Goal: Complete application form

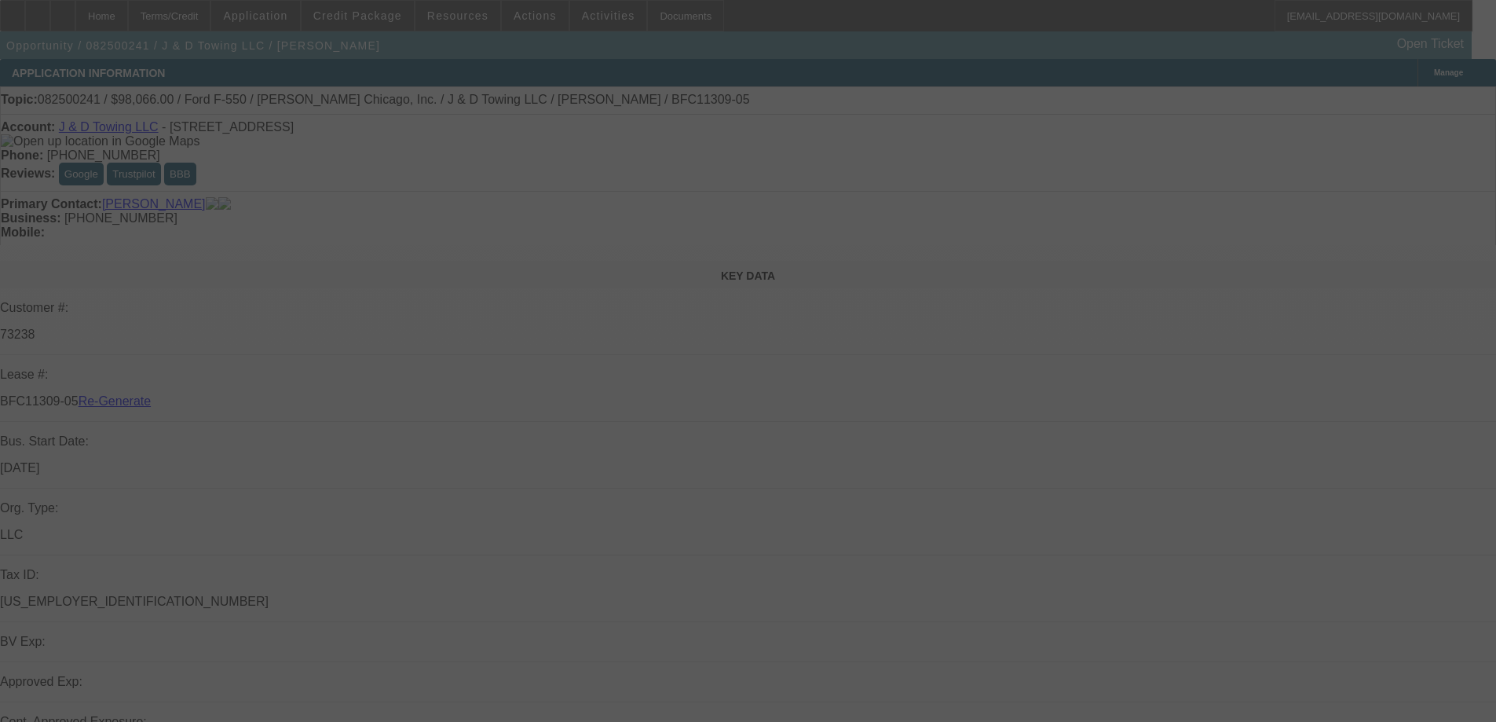
select select "3"
select select "0"
select select "2"
select select "0.1"
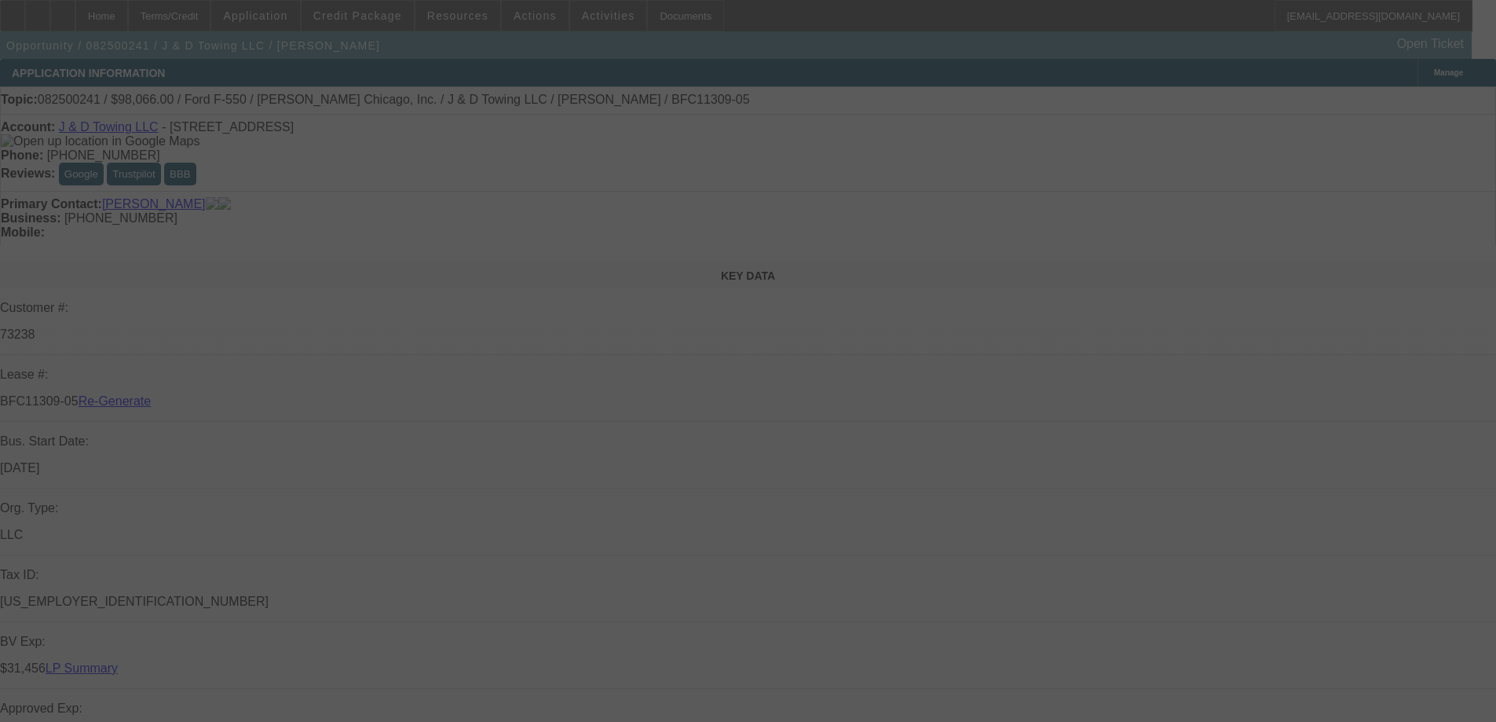
select select "4"
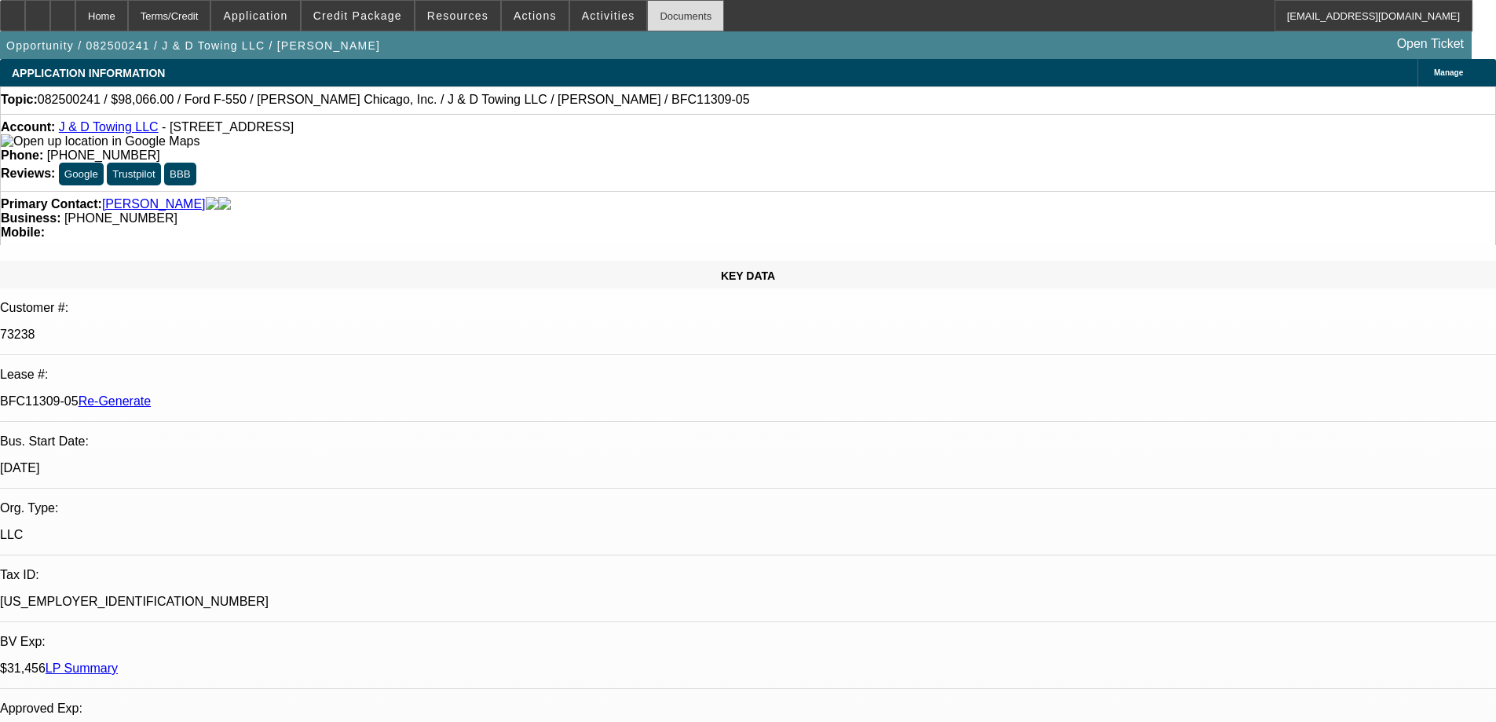
click at [652, 13] on div "Documents" at bounding box center [685, 15] width 77 height 31
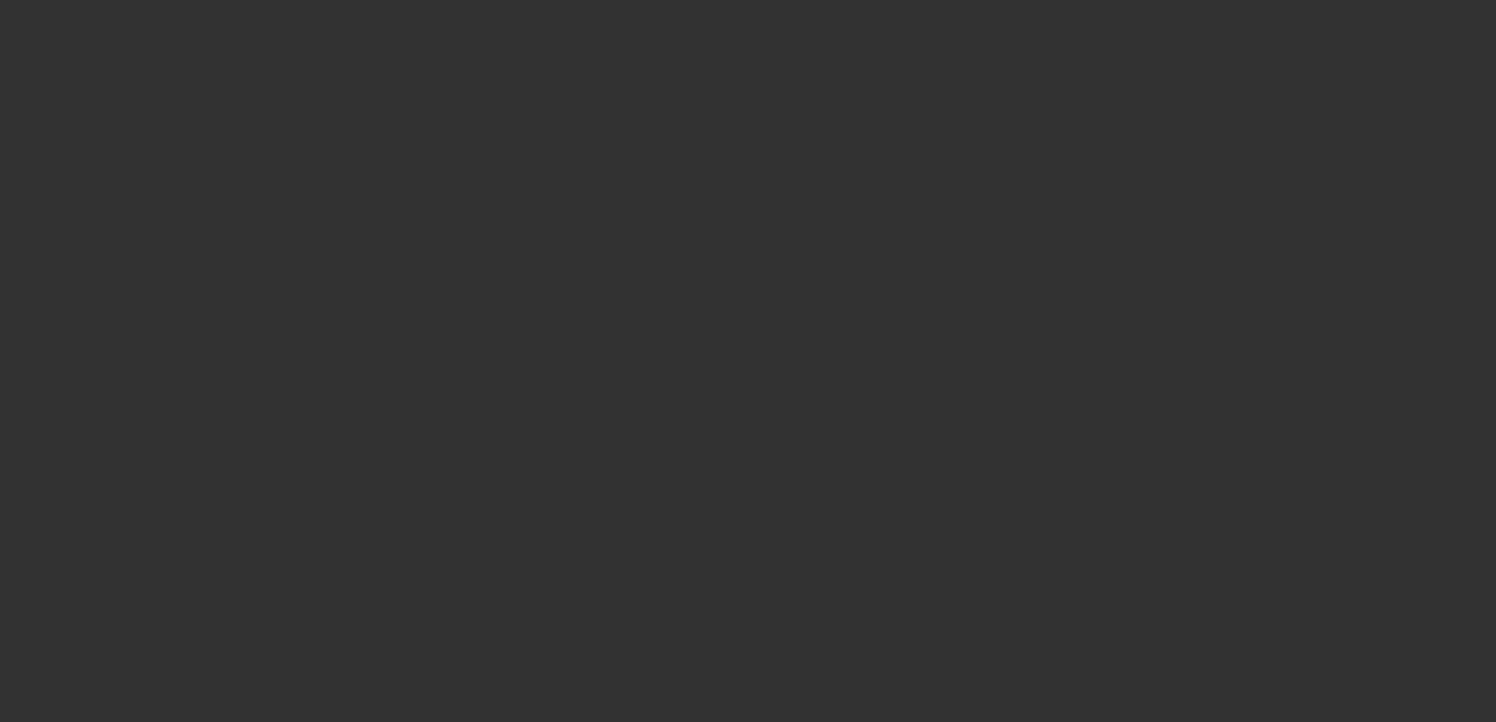
select select "3"
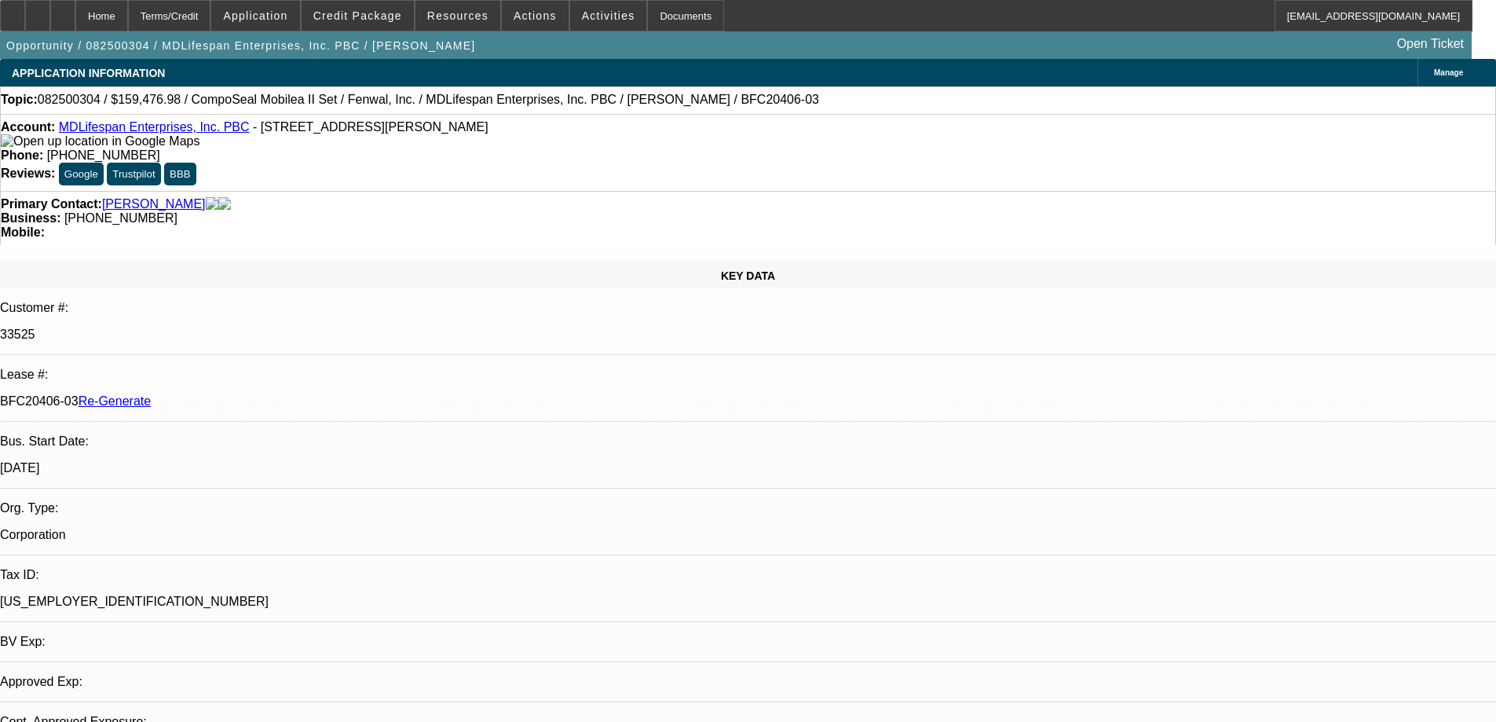
select select "0"
select select "2"
select select "0"
select select "6"
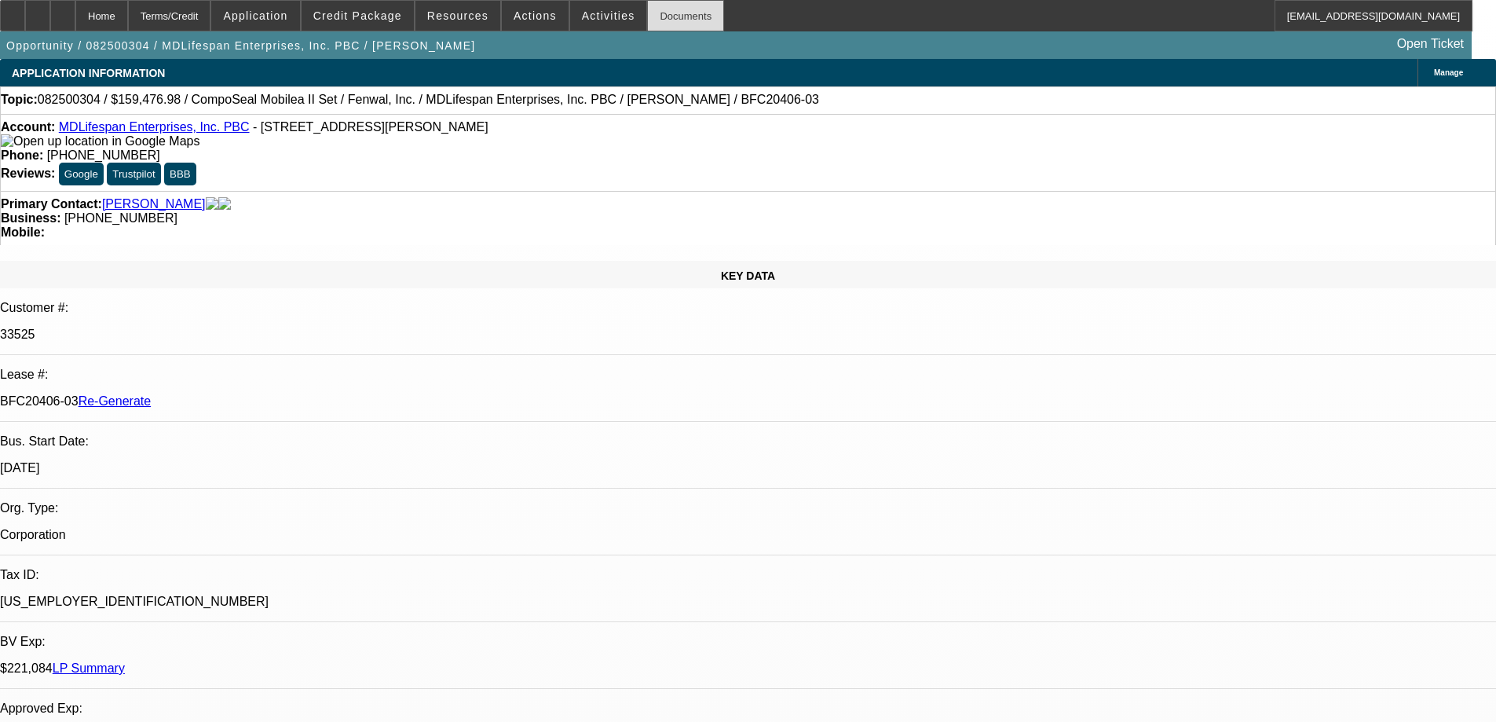
click at [675, 11] on div "Documents" at bounding box center [685, 15] width 77 height 31
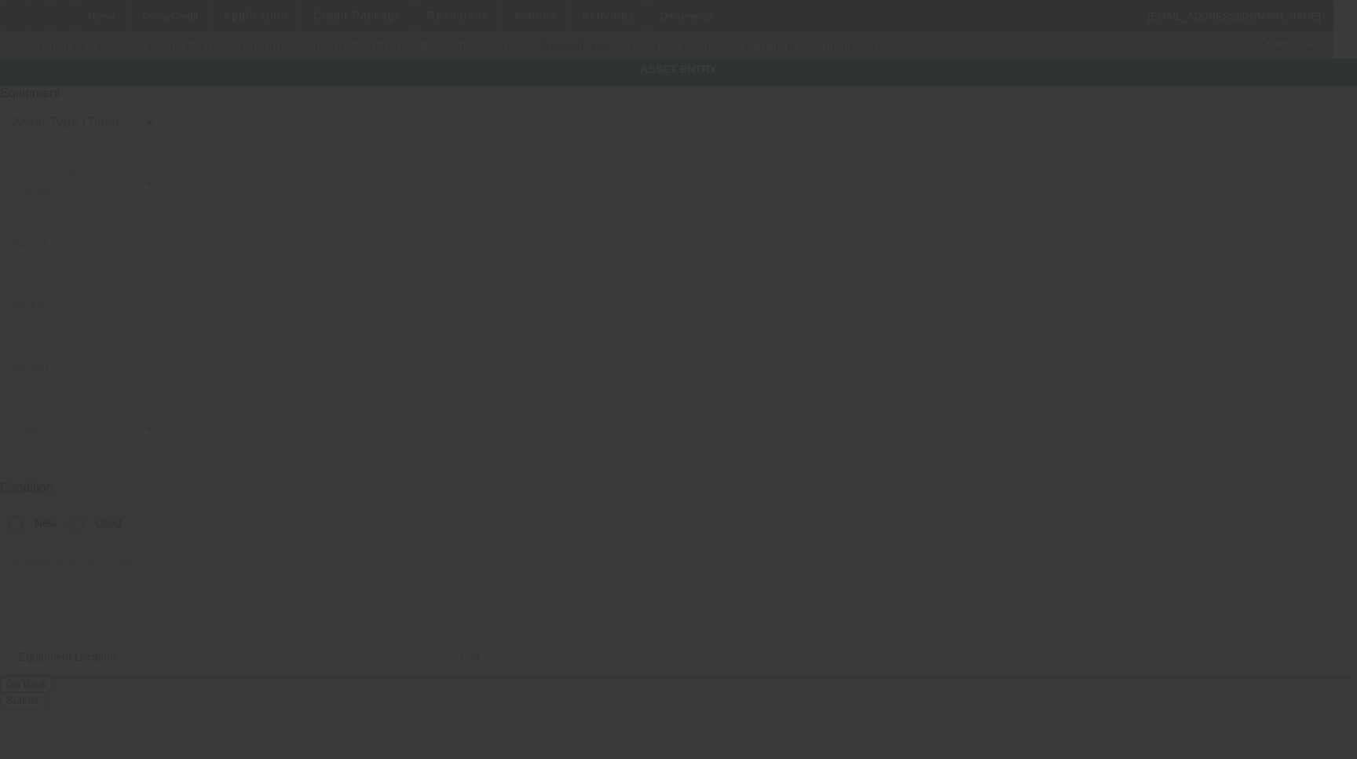
type input "Amicus"
type input "Separator Therapeutics TPE"
radio input "true"
type textarea "Medical Equipment"
type input "[STREET_ADDRESS][PERSON_NAME]"
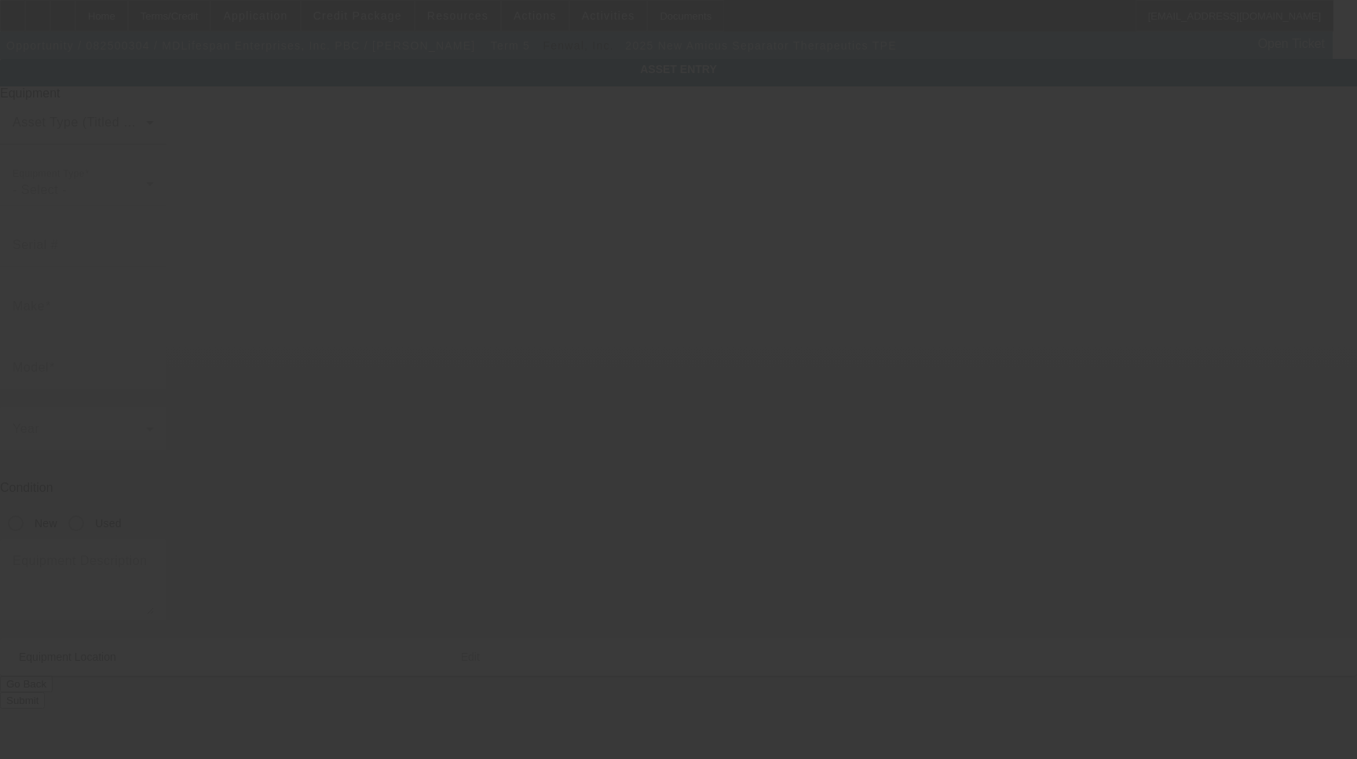
type input "[GEOGRAPHIC_DATA]"
type input "60604"
type input "Cook"
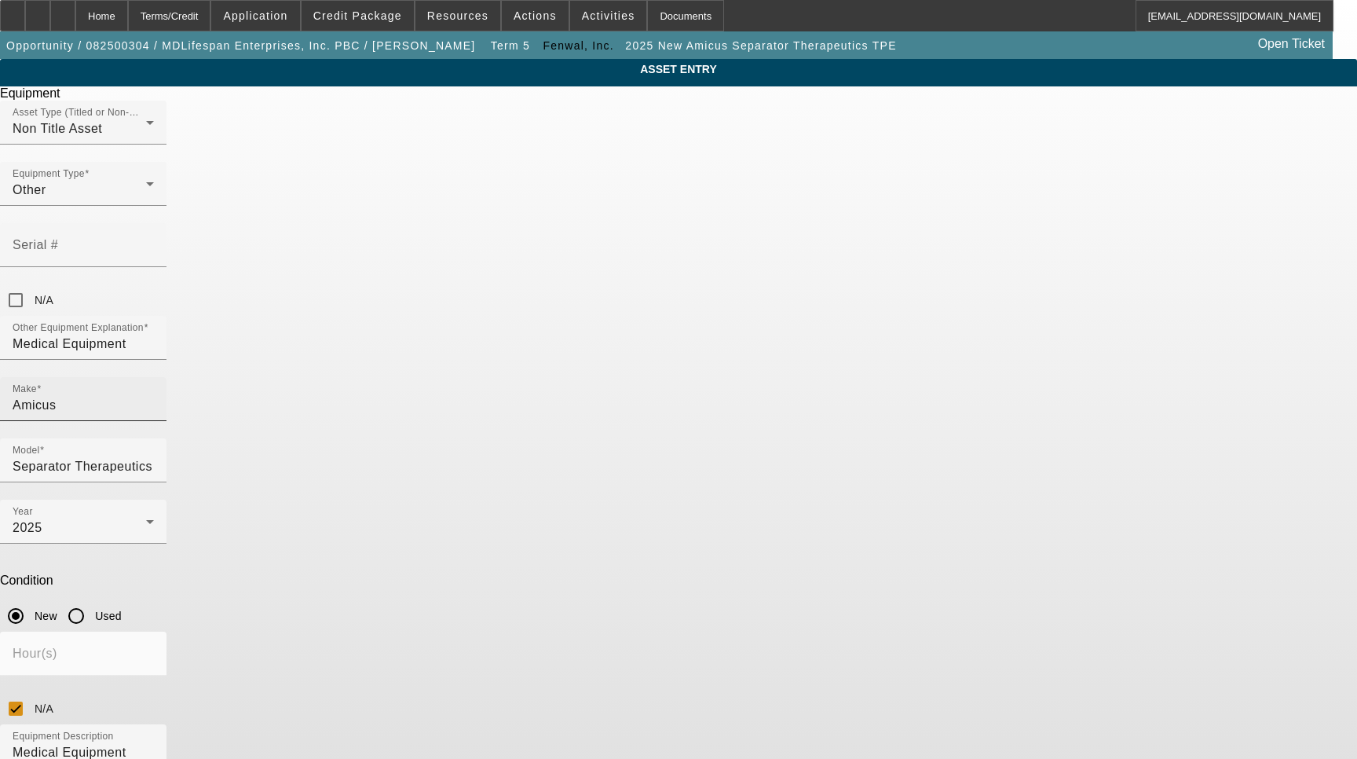
click at [154, 377] on div "Make Amicus" at bounding box center [83, 399] width 141 height 44
click at [154, 396] on input "Amicus" at bounding box center [83, 405] width 141 height 19
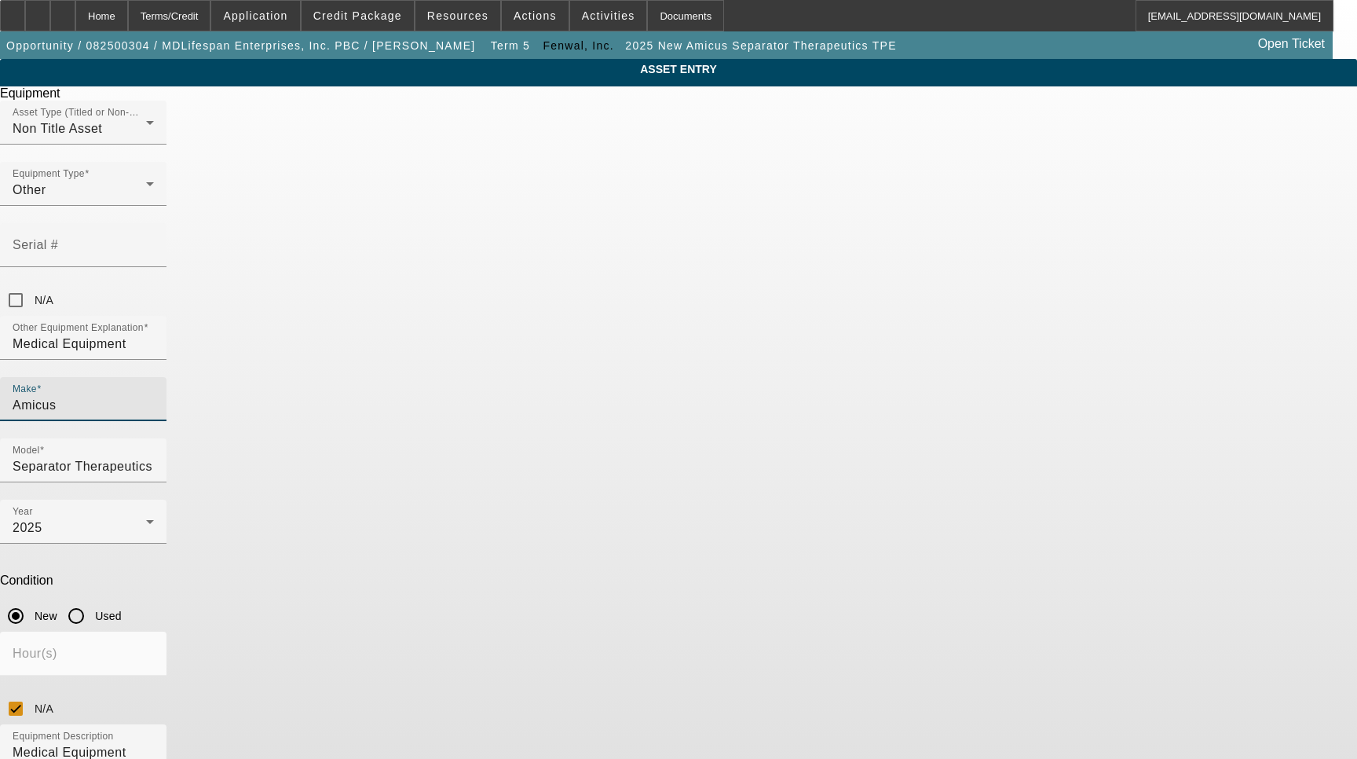
click at [154, 396] on input "Amicus" at bounding box center [83, 405] width 141 height 19
click at [538, 416] on mat-option "Amicus" at bounding box center [565, 424] width 206 height 38
drag, startPoint x: 585, startPoint y: 533, endPoint x: 435, endPoint y: 536, distance: 150.1
click at [435, 536] on div "ASSET ENTRY Delete asset Equipment Asset Type (Titled or Non-Titled) Non Title …" at bounding box center [678, 476] width 1357 height 835
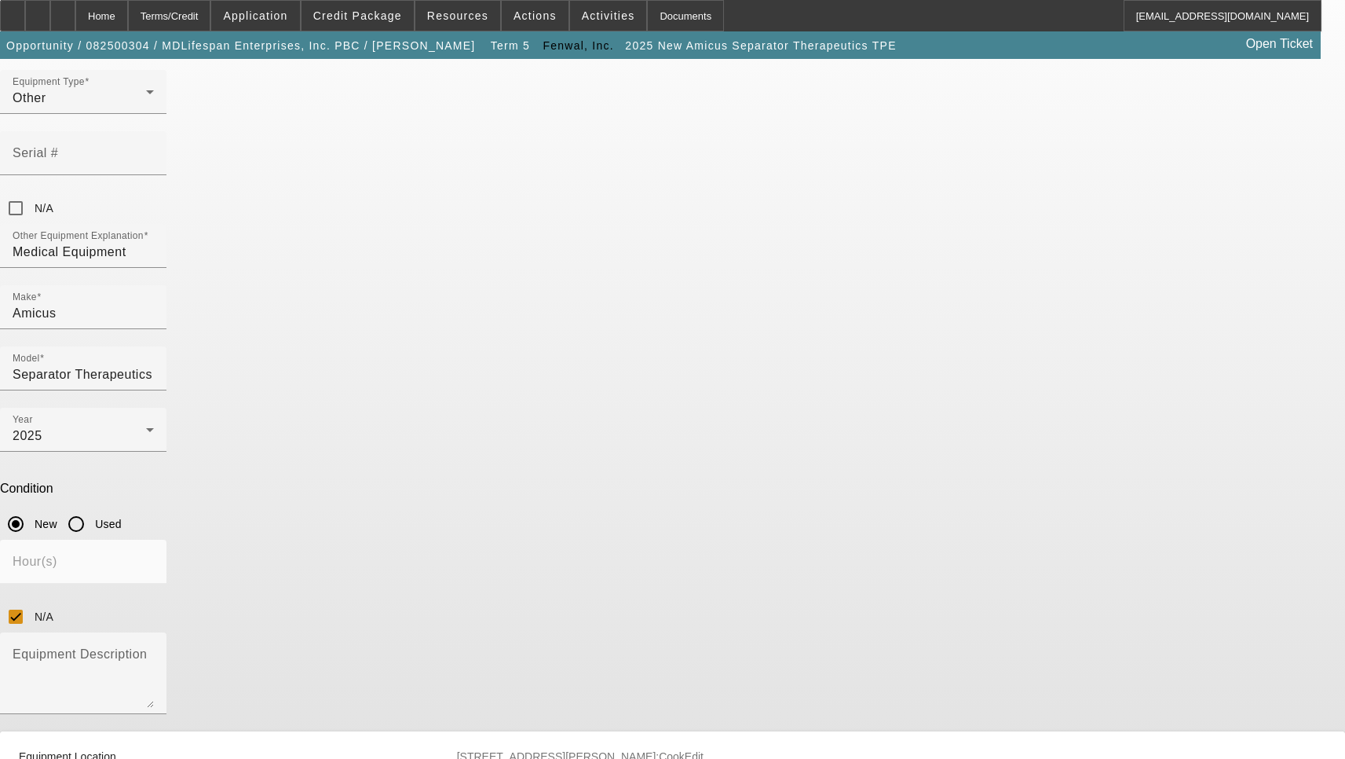
scroll to position [236, 0]
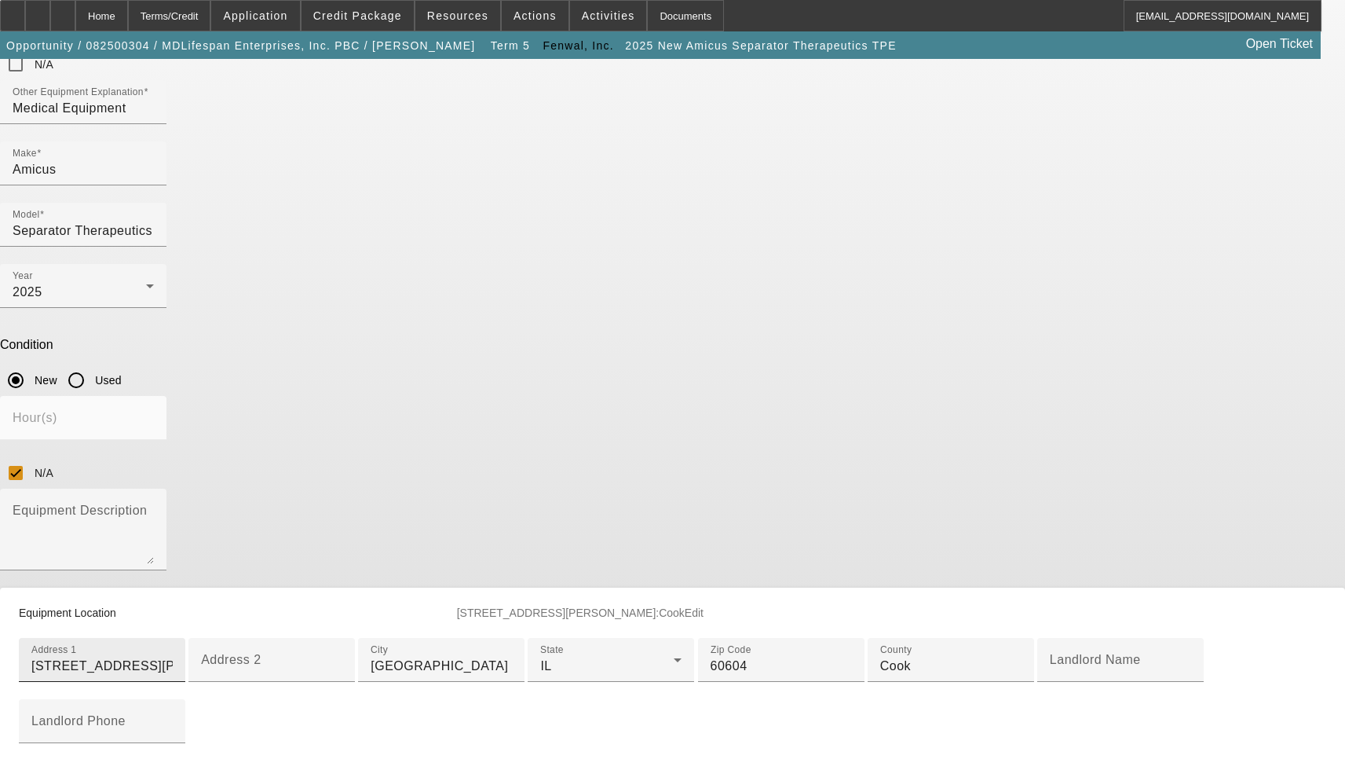
click at [173, 657] on input "[STREET_ADDRESS][PERSON_NAME]" at bounding box center [101, 666] width 141 height 19
type input "[STREET_ADDRESS]"
click at [512, 657] on input "[GEOGRAPHIC_DATA]" at bounding box center [441, 666] width 141 height 19
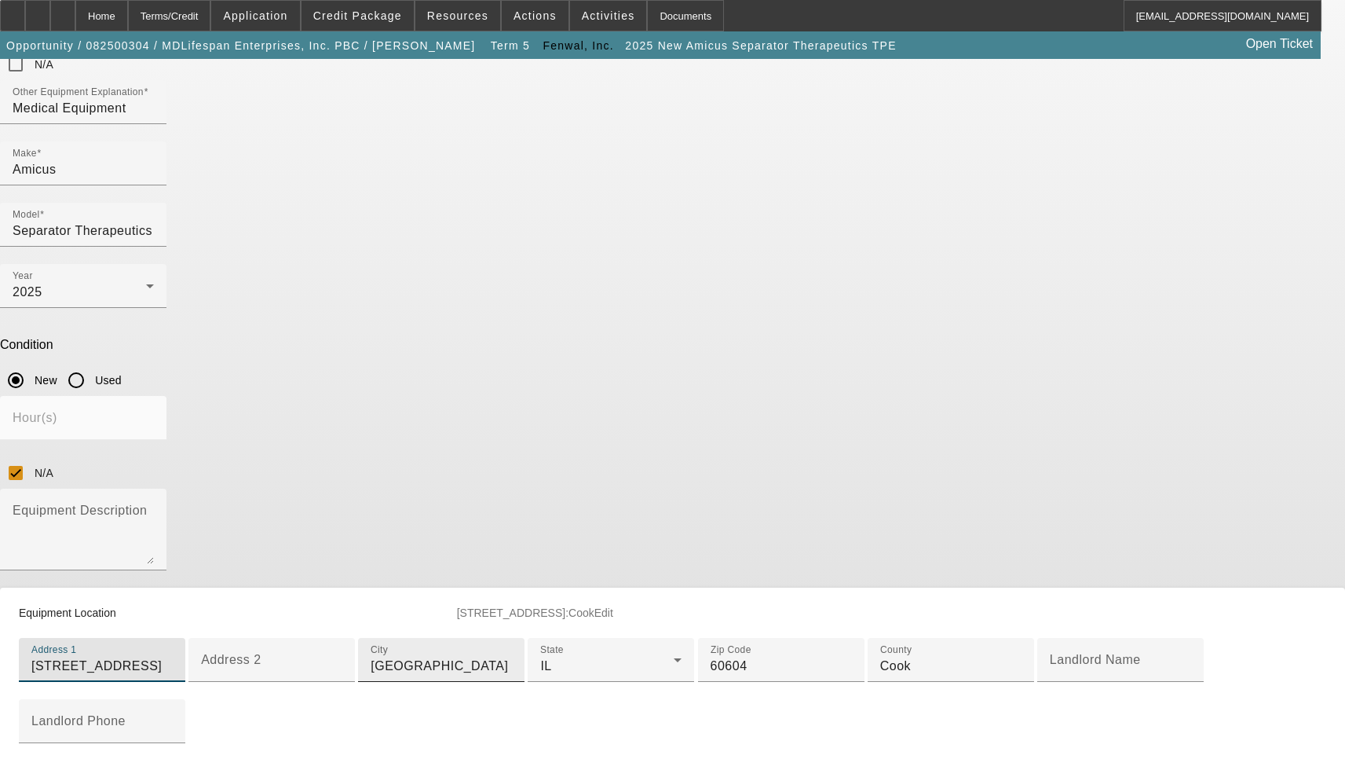
click at [512, 657] on input "[GEOGRAPHIC_DATA]" at bounding box center [441, 666] width 141 height 19
type input "[GEOGRAPHIC_DATA]"
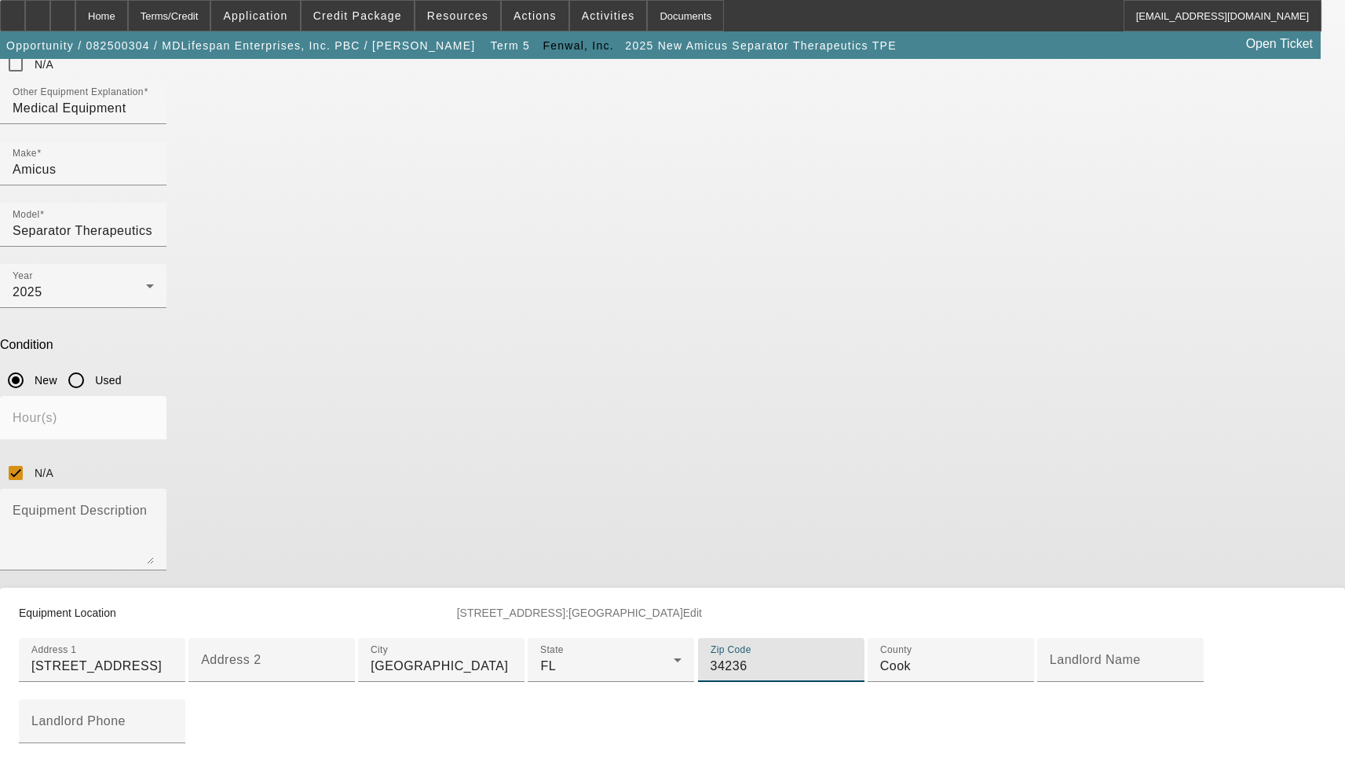
type input "34236"
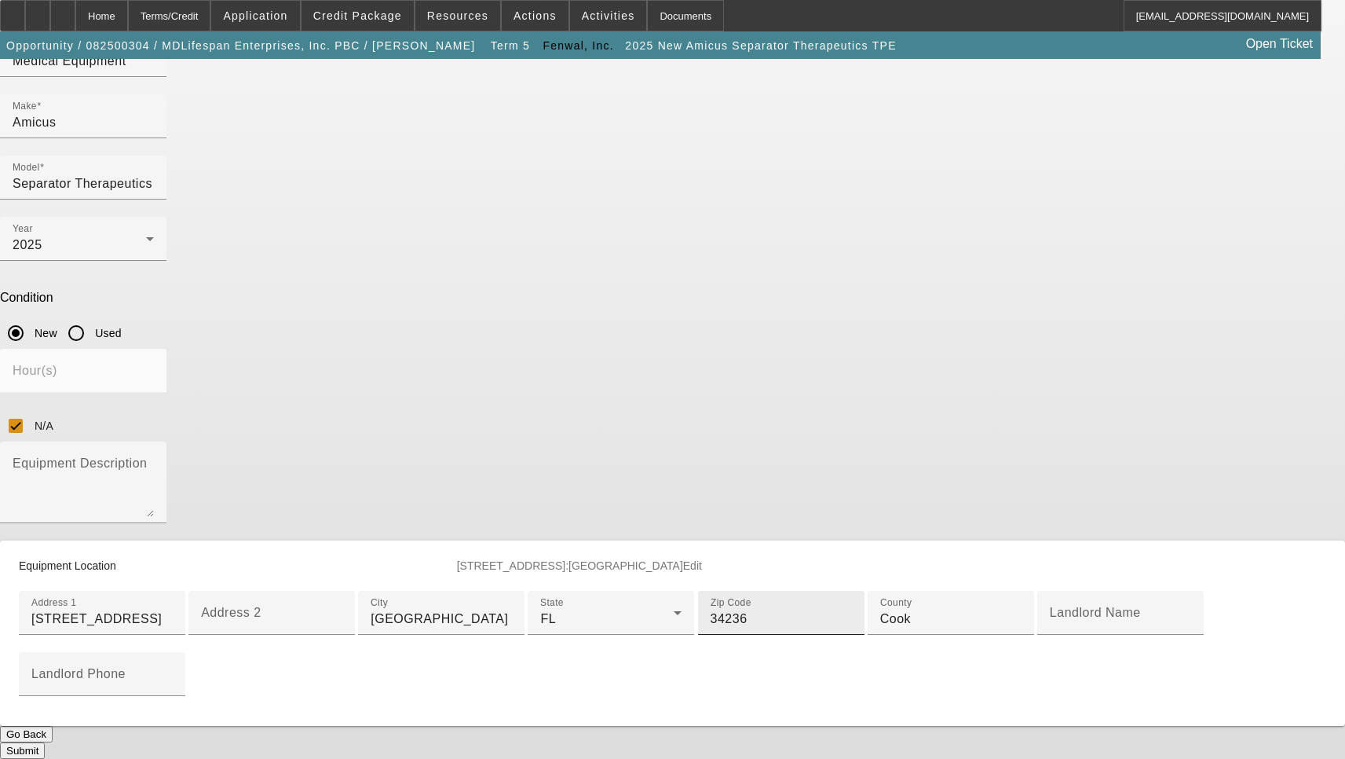
scroll to position [497, 0]
click at [880, 610] on input "Cook" at bounding box center [950, 619] width 141 height 19
type input "[GEOGRAPHIC_DATA]"
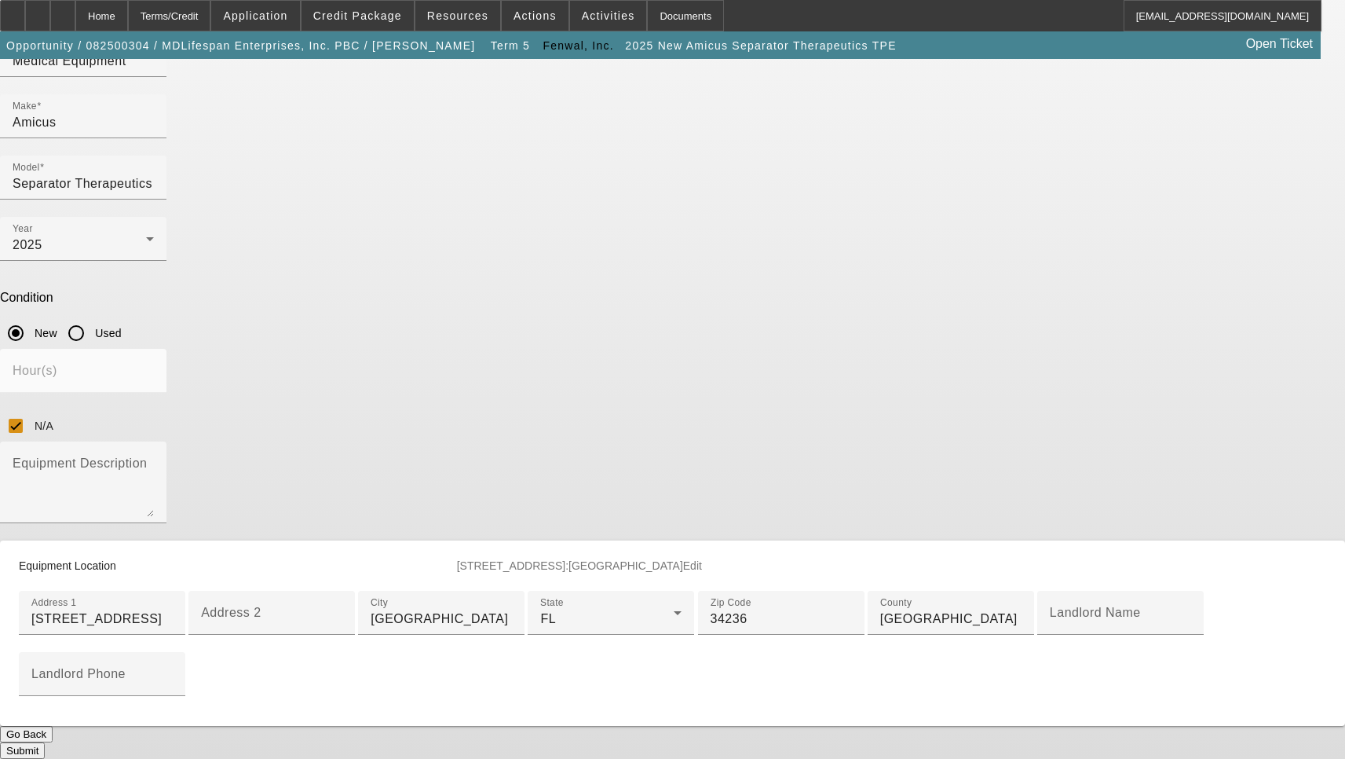
click at [45, 742] on button "Submit" at bounding box center [22, 750] width 45 height 16
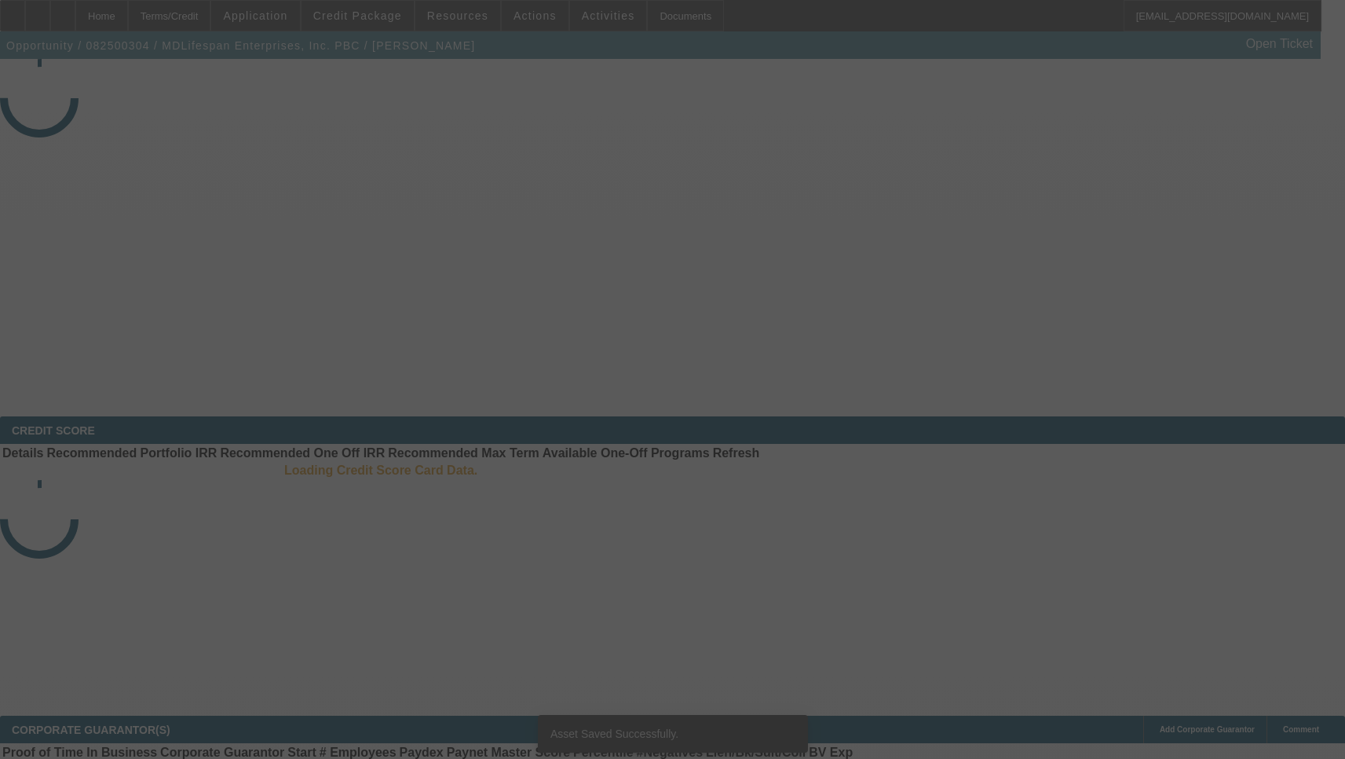
select select "3"
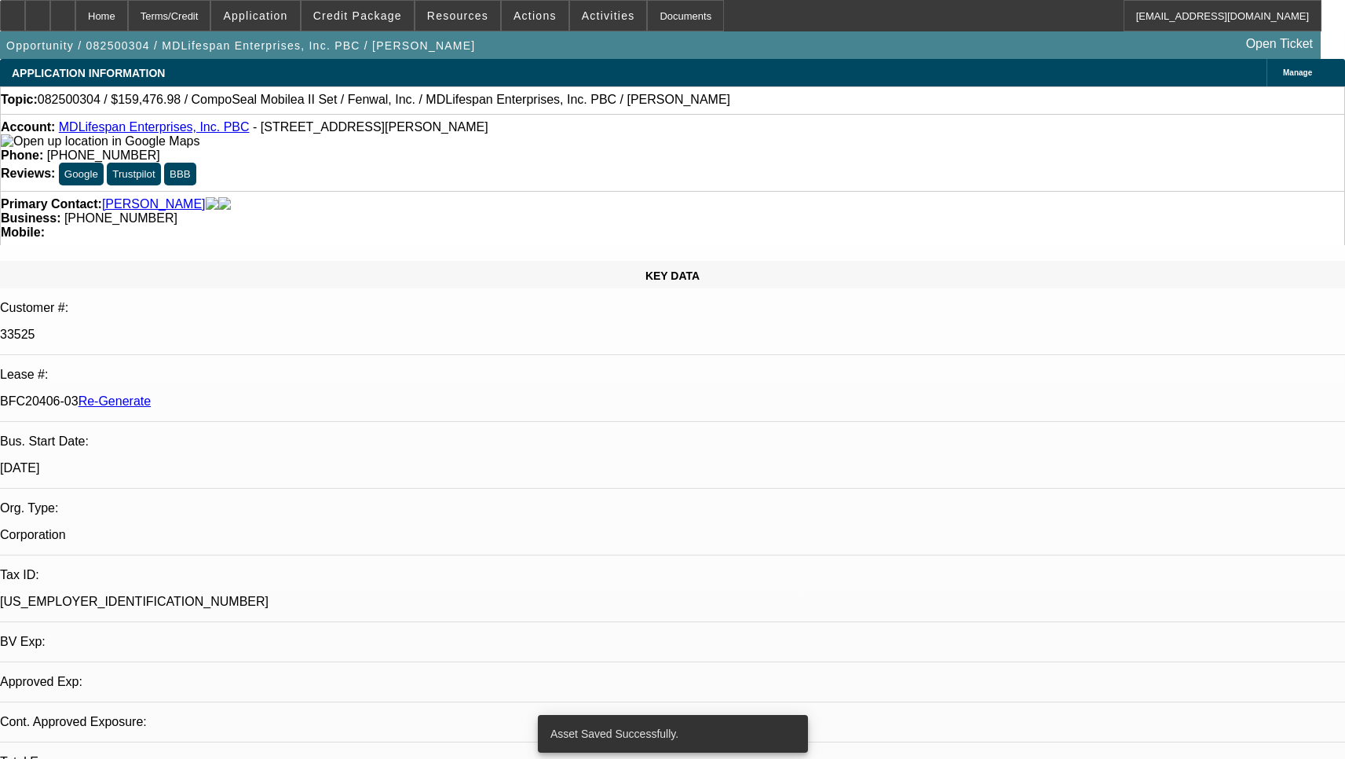
select select "0"
select select "2"
select select "0"
select select "1"
select select "2"
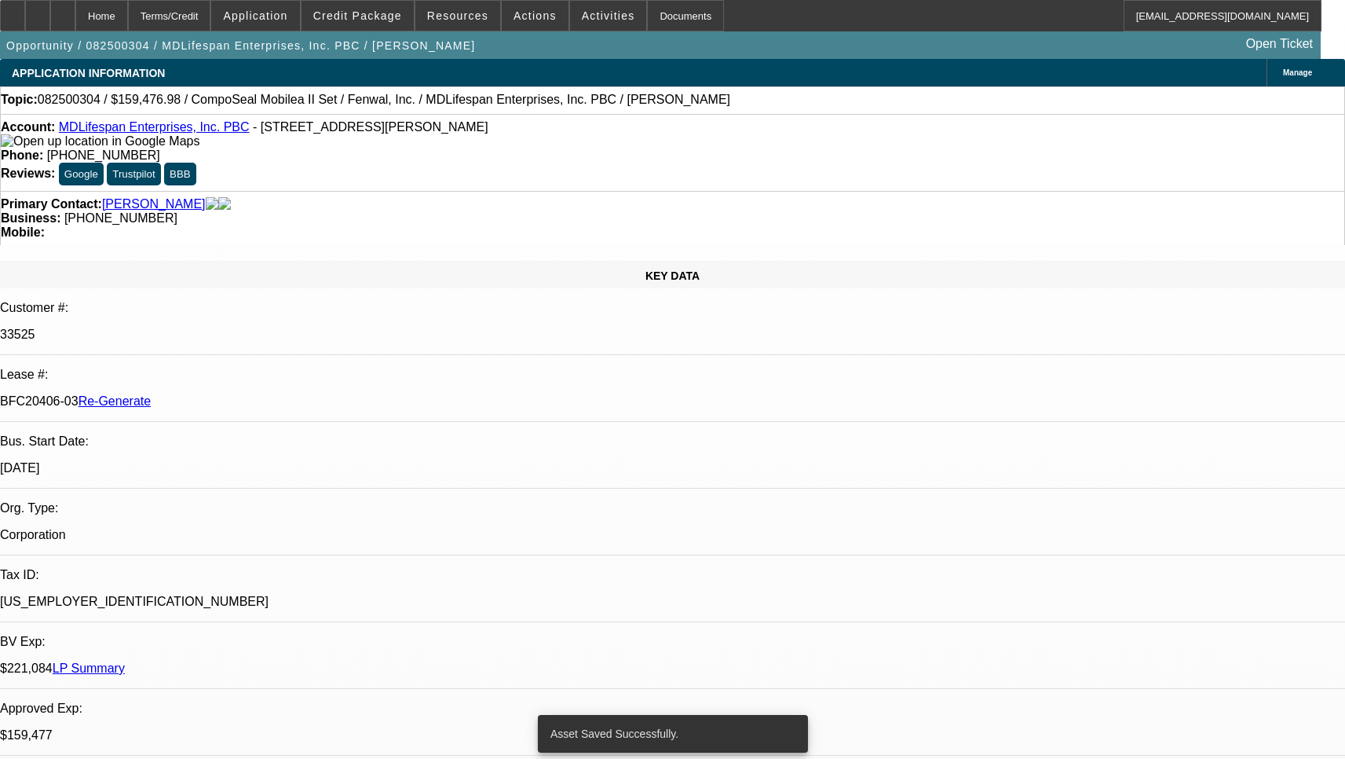
select select "6"
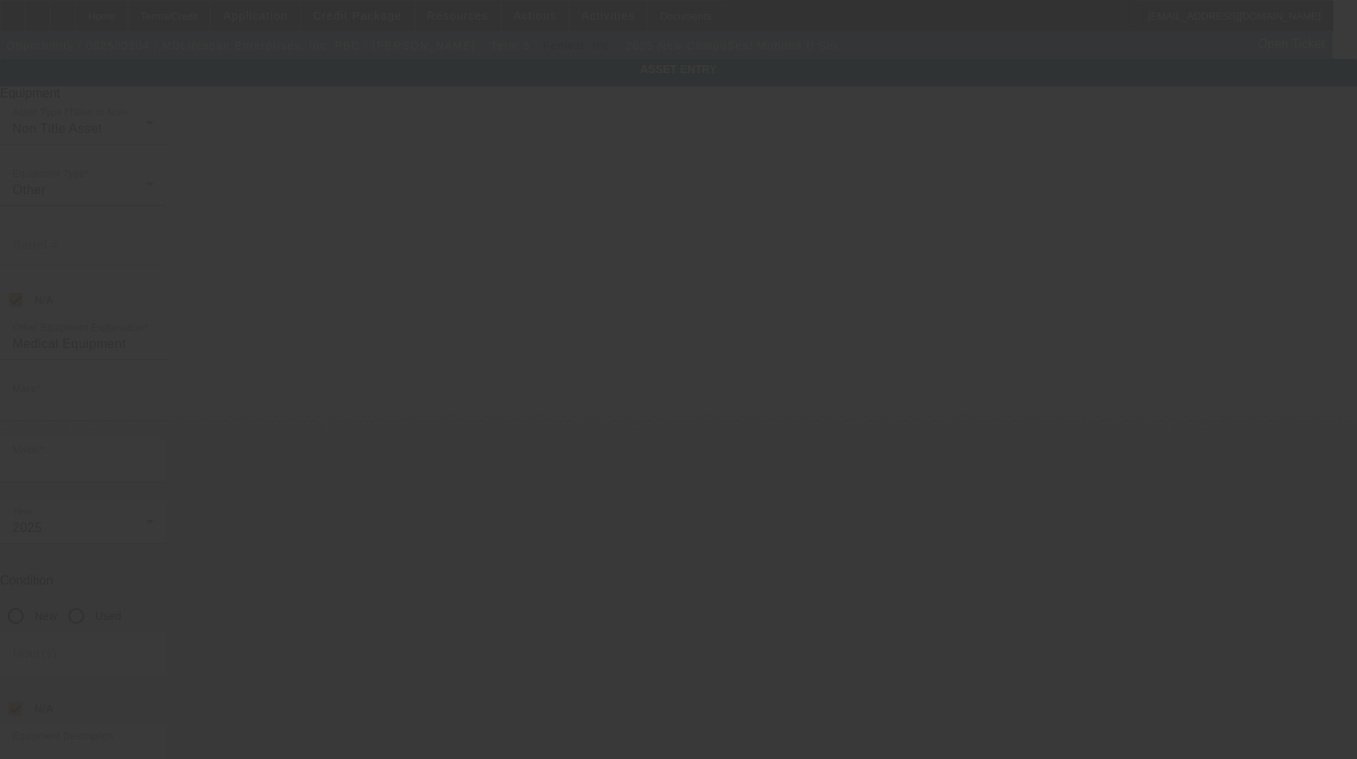
type input "CompoSeal"
type input "Mobilea II Set"
radio input "true"
type textarea "Medical Equipment"
type input "53 W Jackson Blvd Ste 1240"
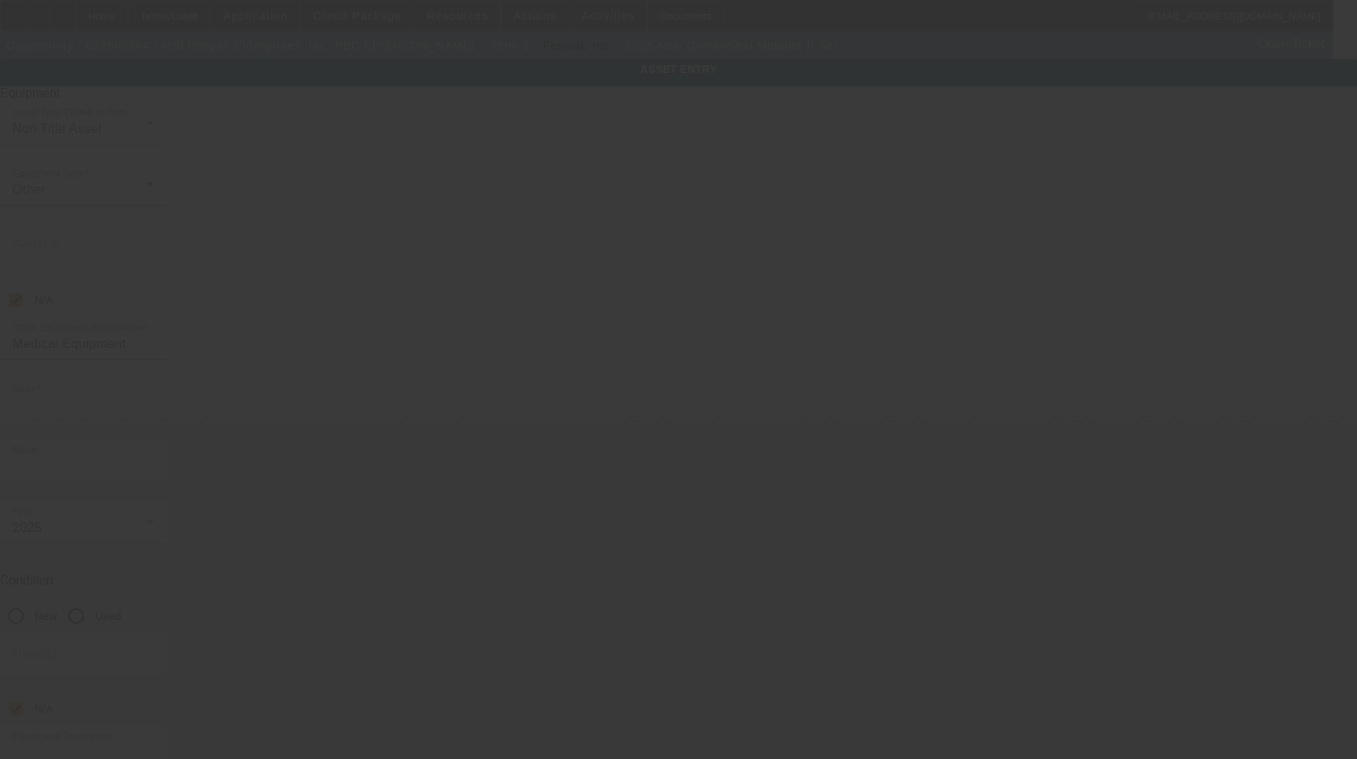
type input "[GEOGRAPHIC_DATA]"
type input "60604"
type input "Cook"
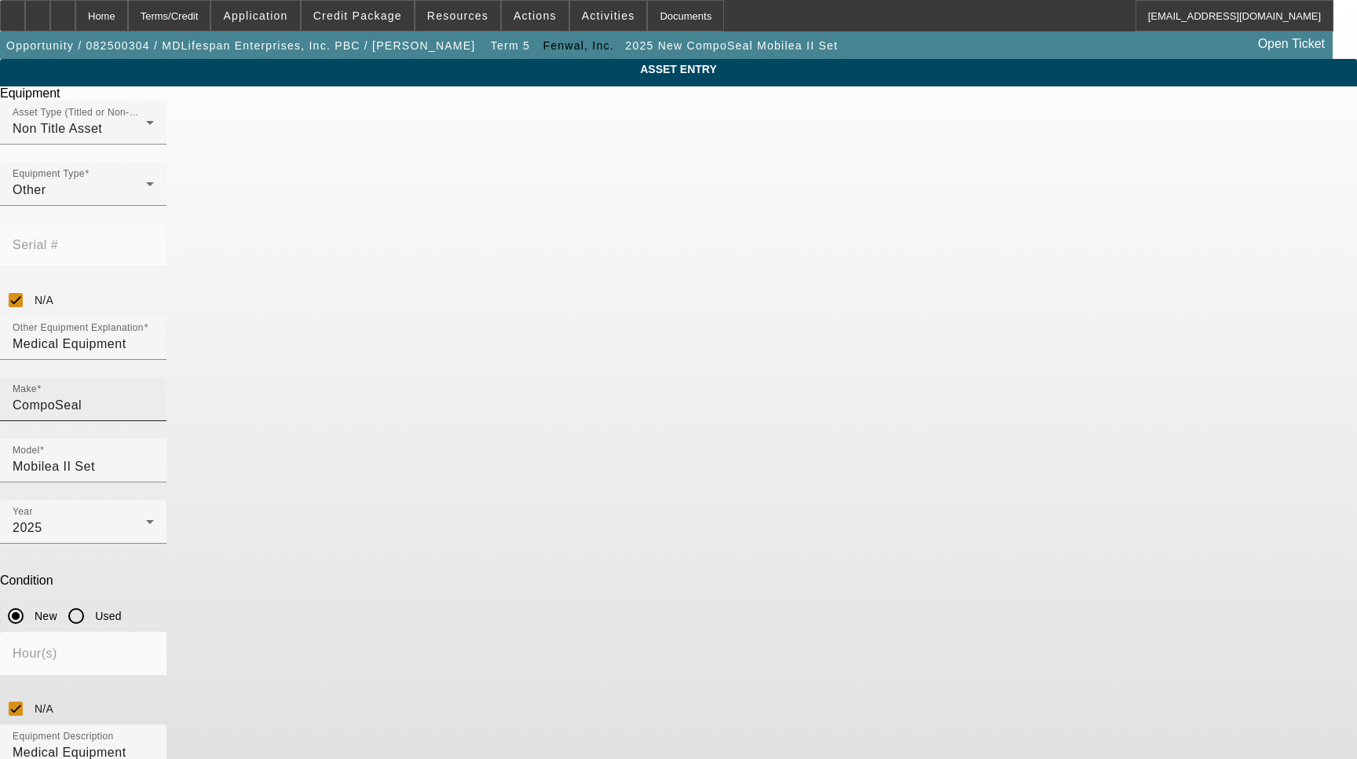
click at [154, 396] on input "CompoSeal" at bounding box center [83, 405] width 141 height 19
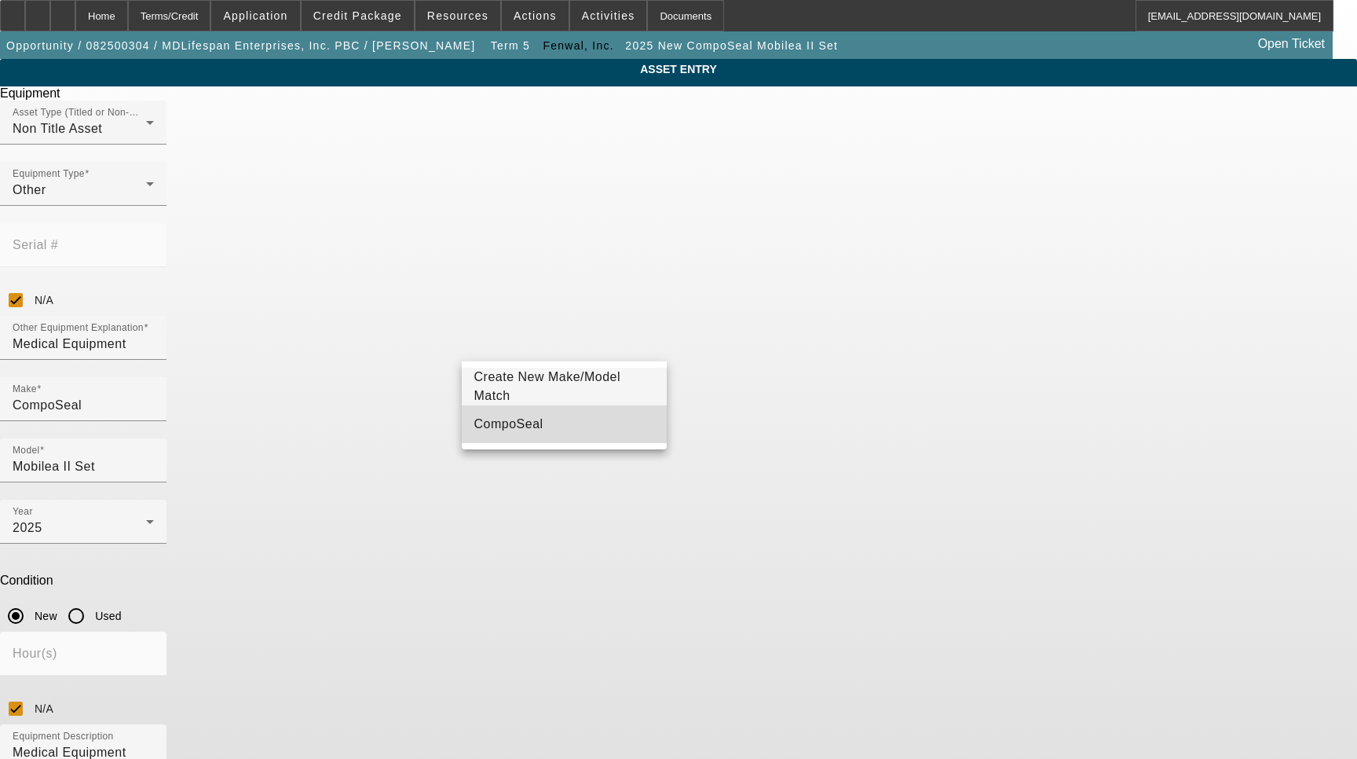
click at [550, 423] on mat-option "CompoSeal" at bounding box center [565, 424] width 206 height 38
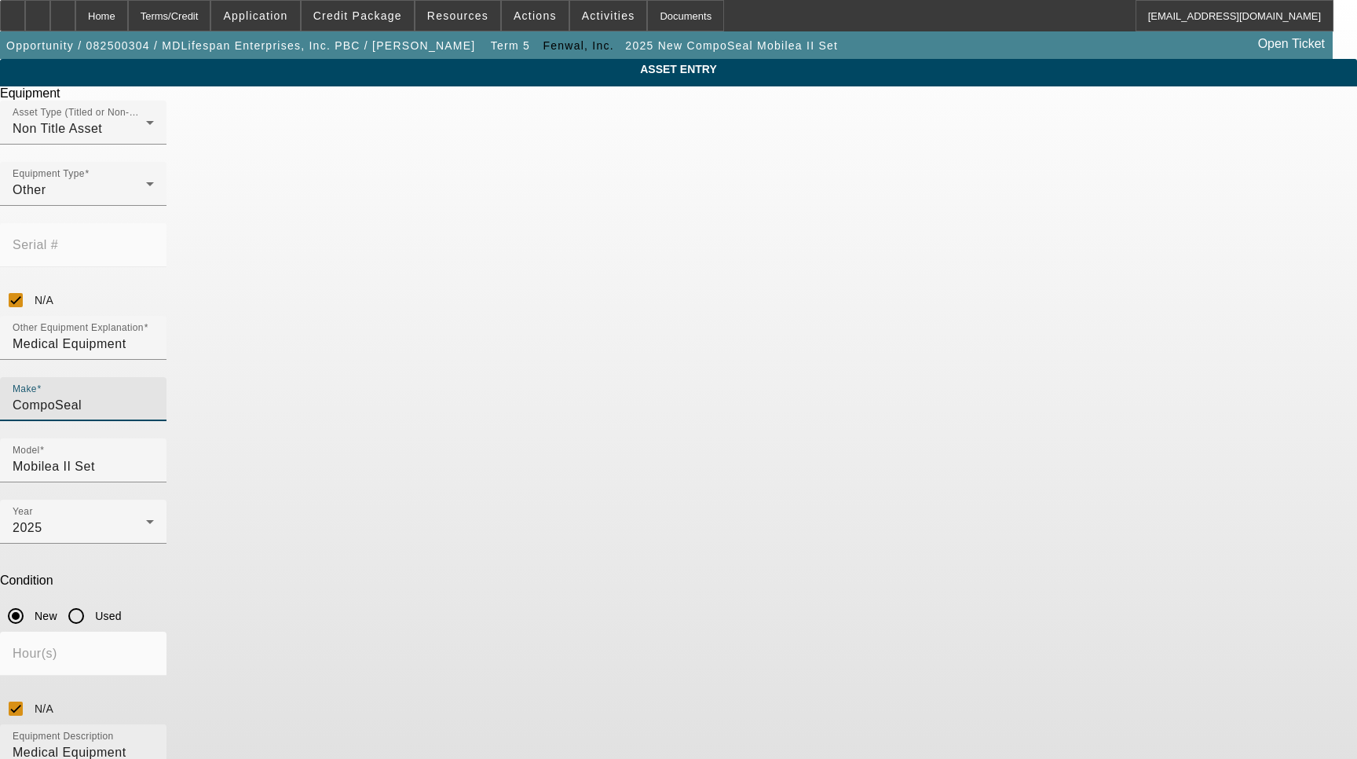
click at [154, 743] on textarea "Medical Equipment" at bounding box center [83, 771] width 141 height 57
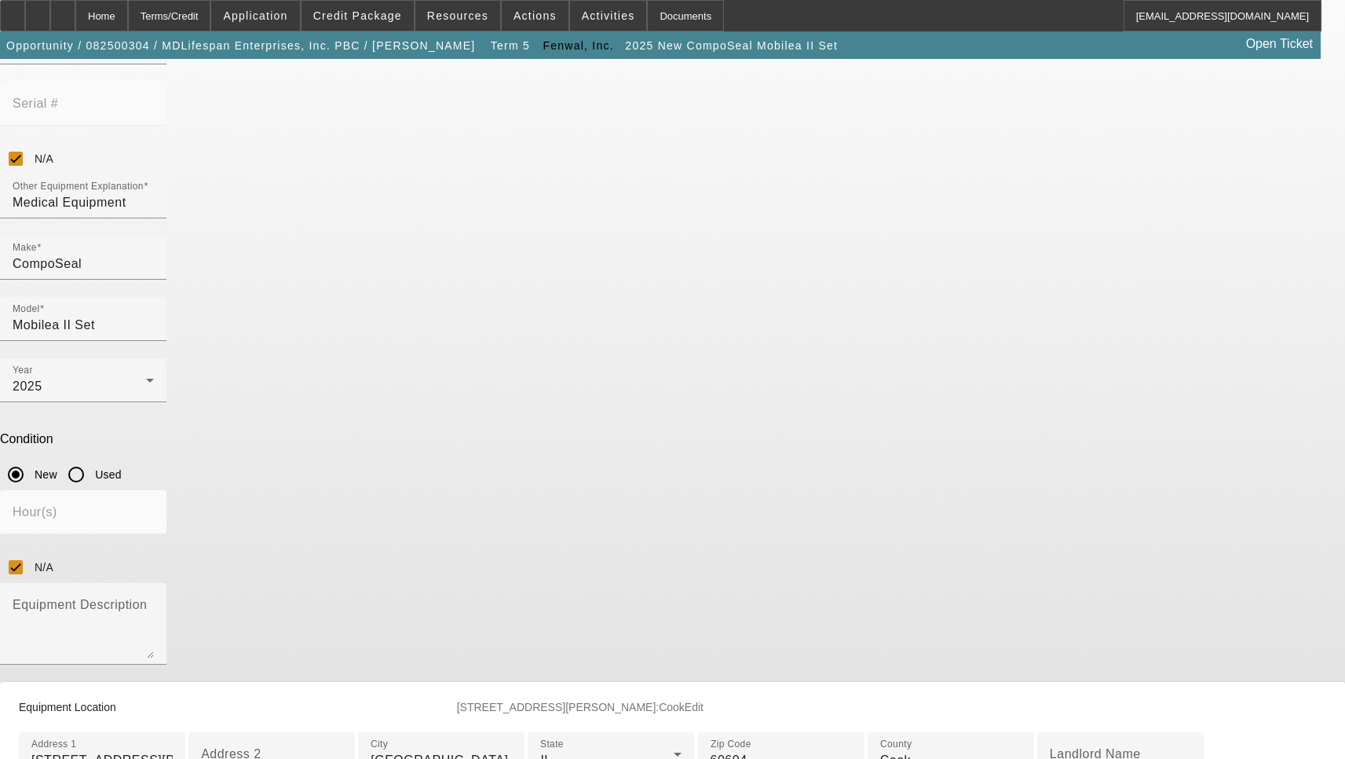
scroll to position [236, 0]
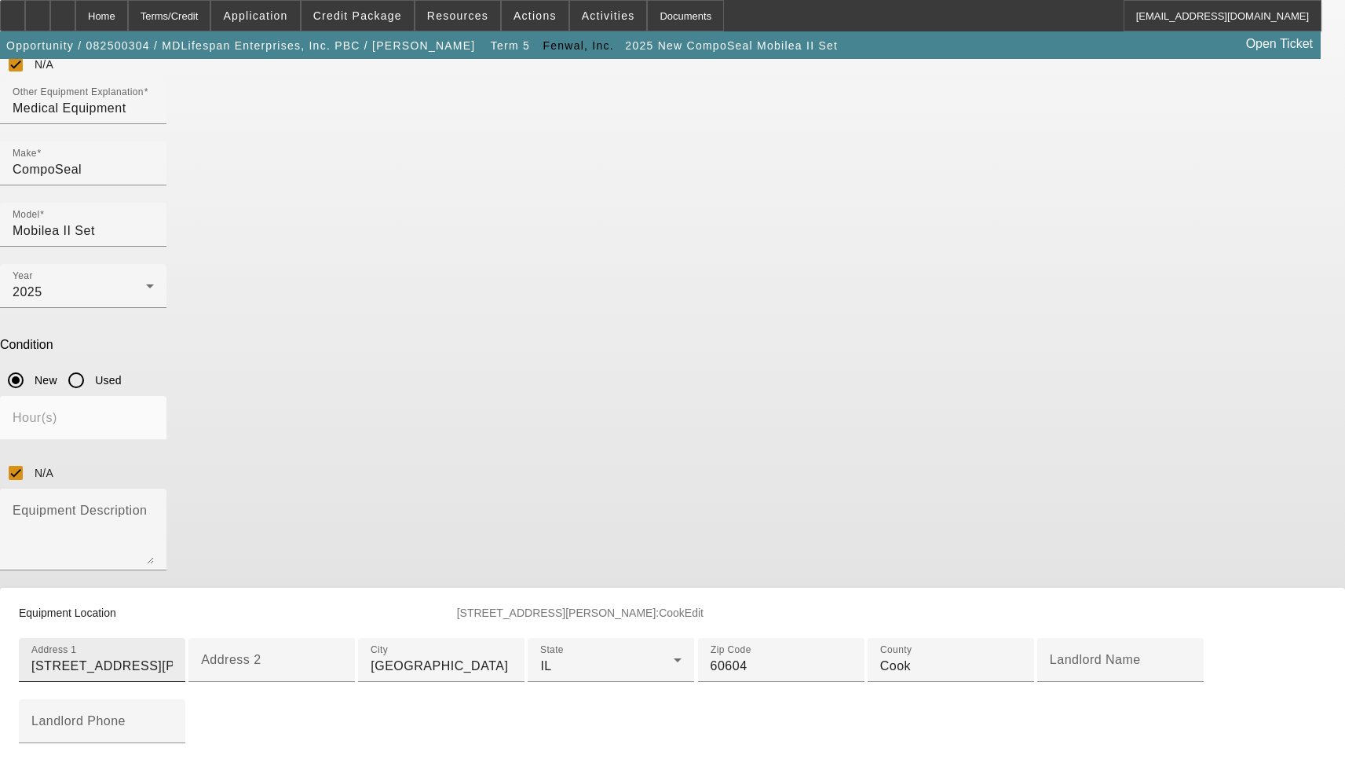
click at [173, 657] on input "[STREET_ADDRESS][PERSON_NAME]" at bounding box center [101, 666] width 141 height 19
type input "[STREET_ADDRESS]"
type input "[GEOGRAPHIC_DATA]"
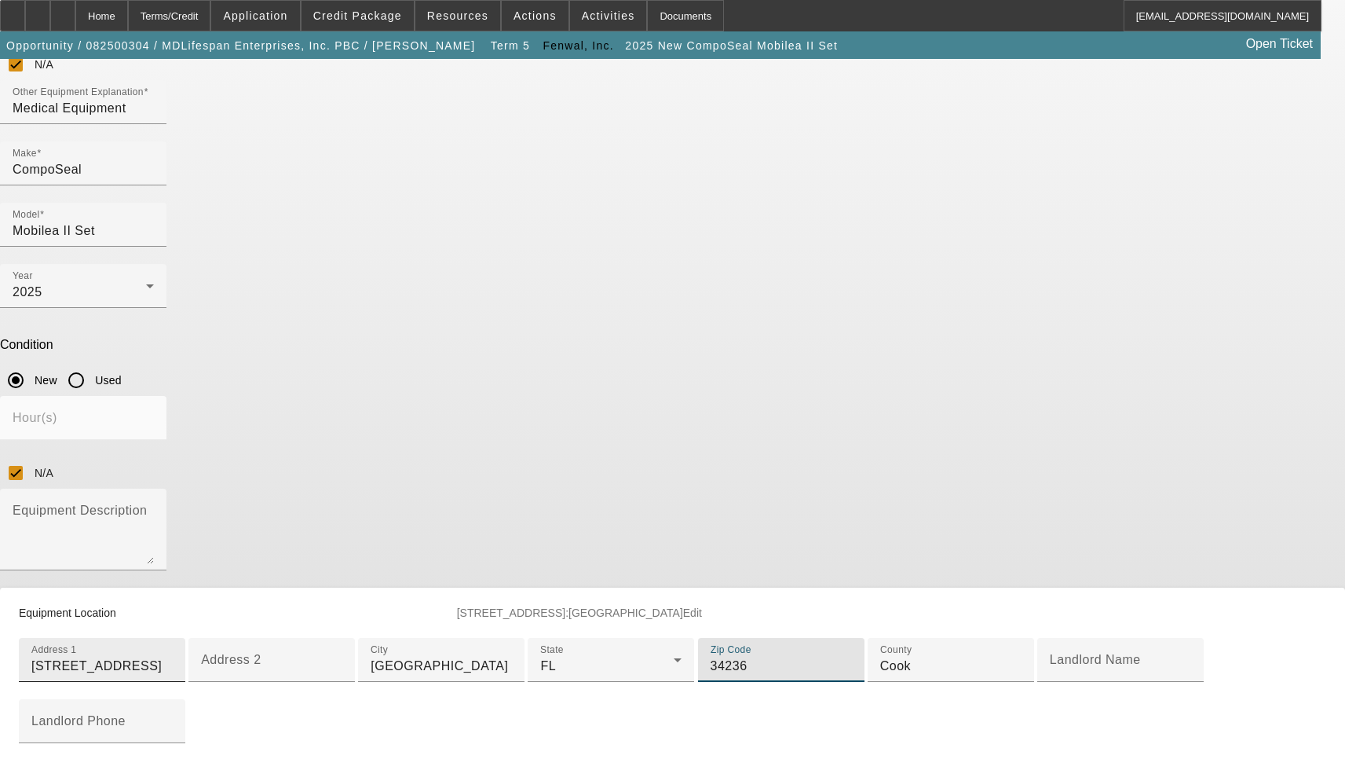
type input "34236"
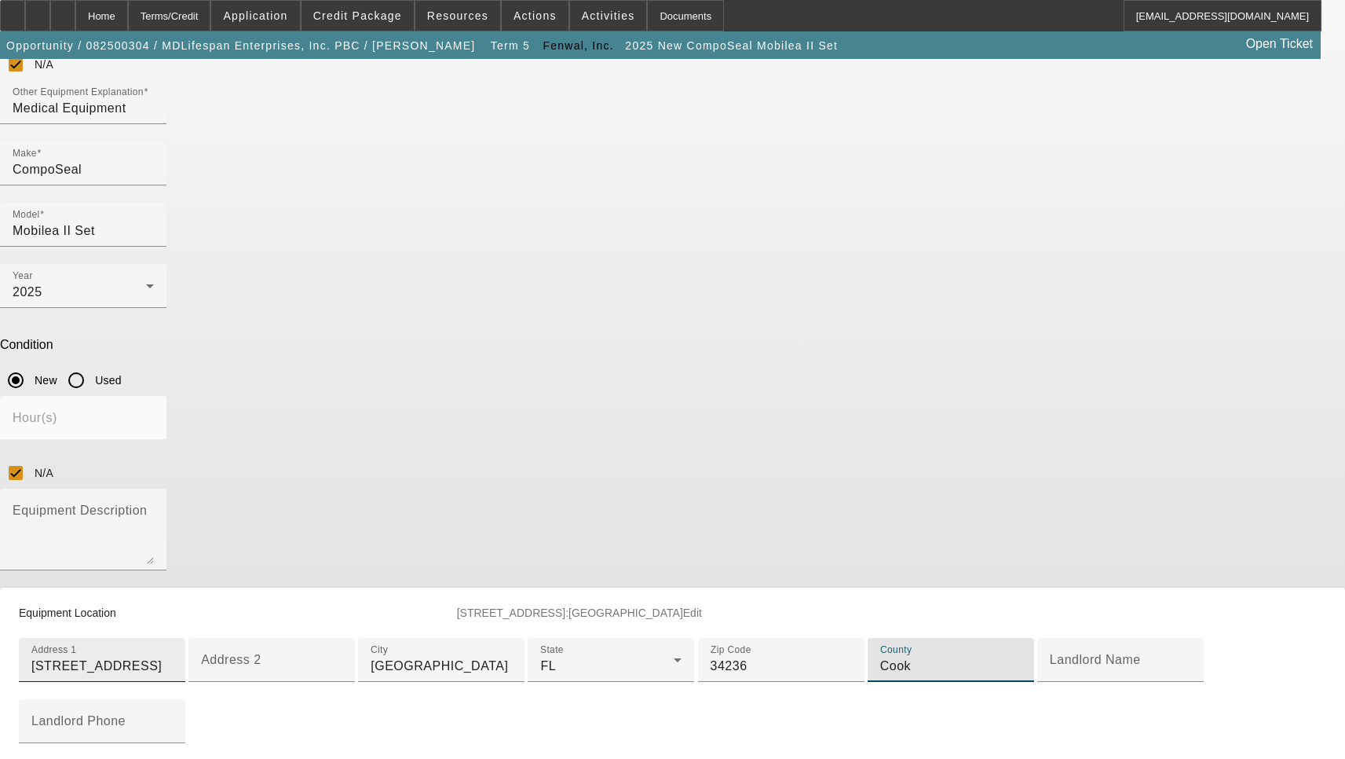
scroll to position [497, 0]
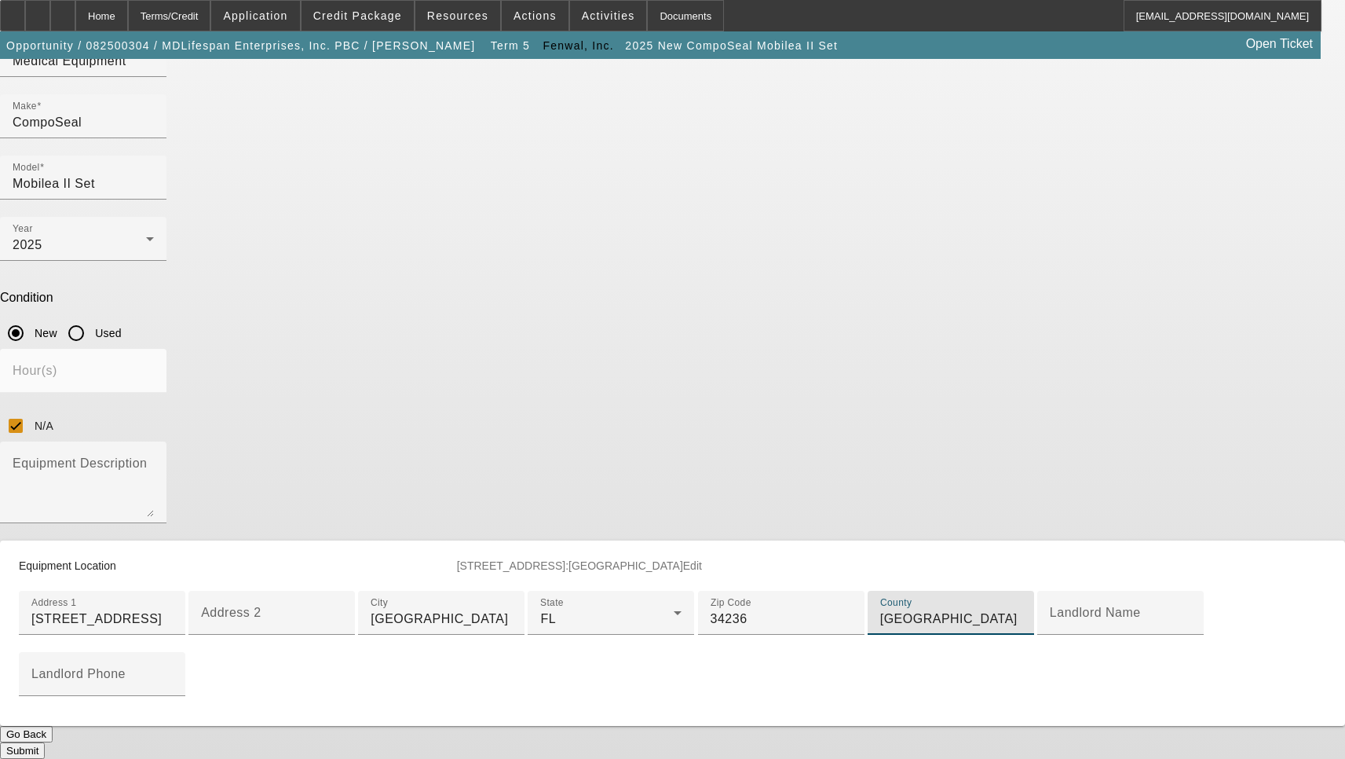
type input "[GEOGRAPHIC_DATA]"
click at [45, 742] on button "Submit" at bounding box center [22, 750] width 45 height 16
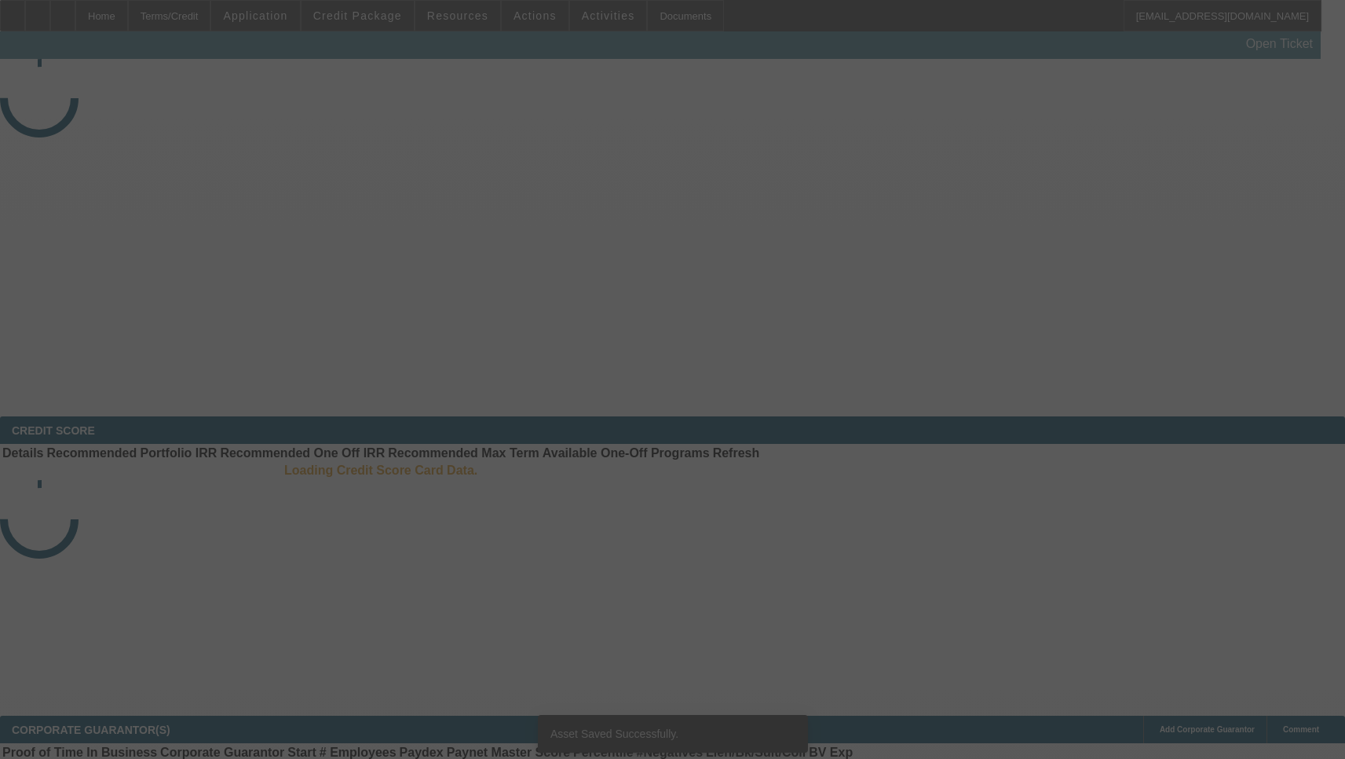
select select "3"
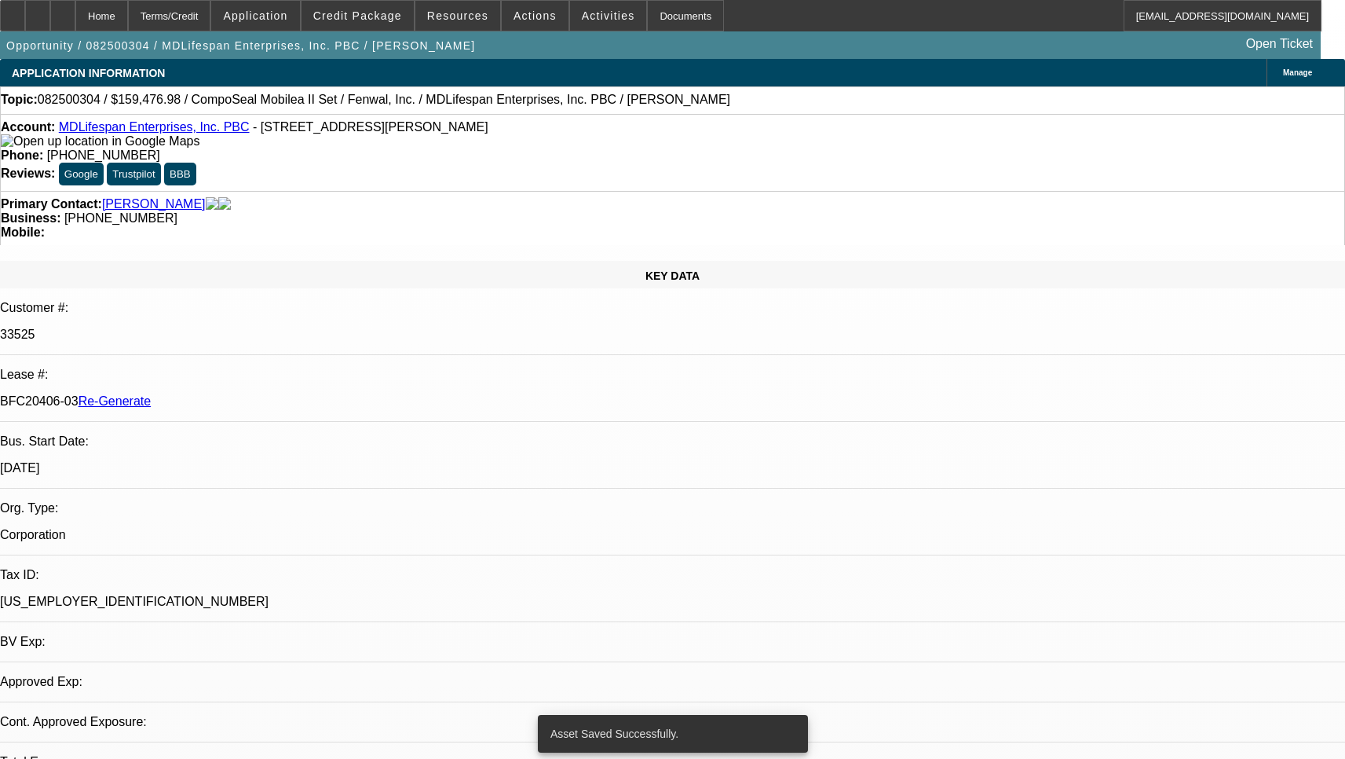
select select "0"
select select "2"
select select "0"
select select "6"
